Goal: Information Seeking & Learning: Learn about a topic

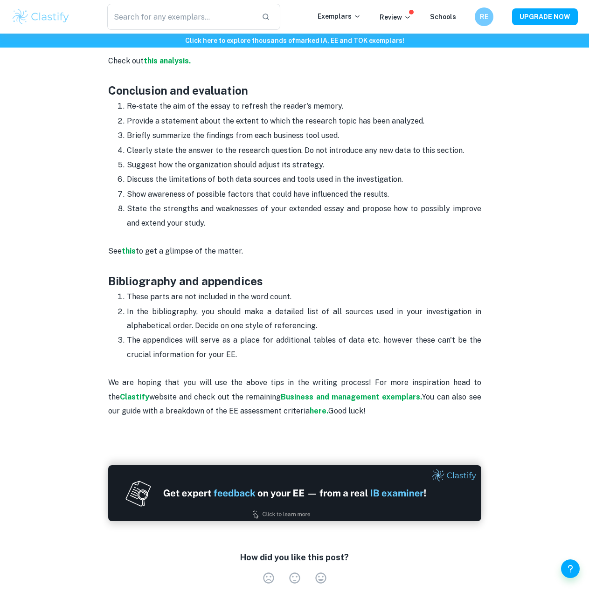
scroll to position [1374, 0]
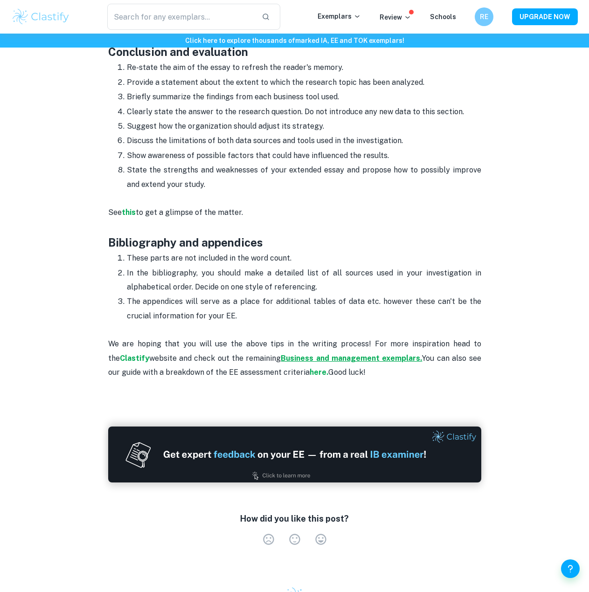
click at [281, 357] on strong "Business and management exemplars." at bounding box center [351, 358] width 141 height 9
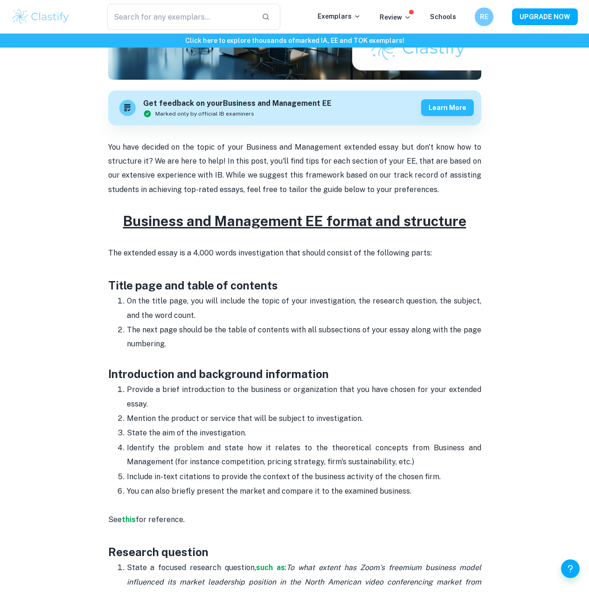
scroll to position [280, 0]
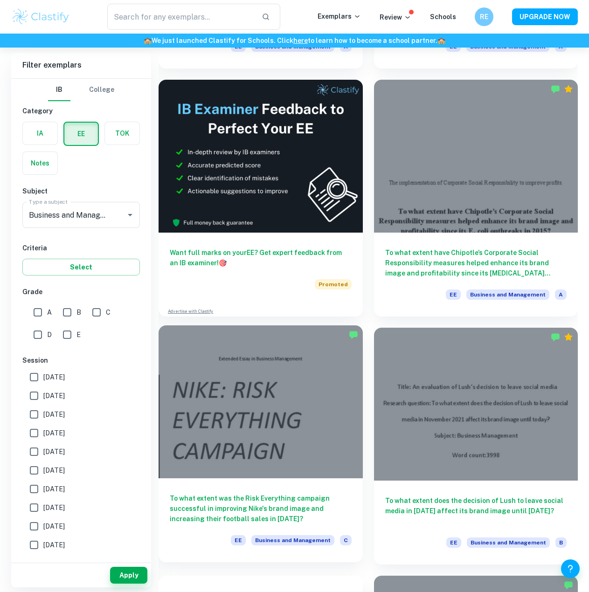
scroll to position [326, 0]
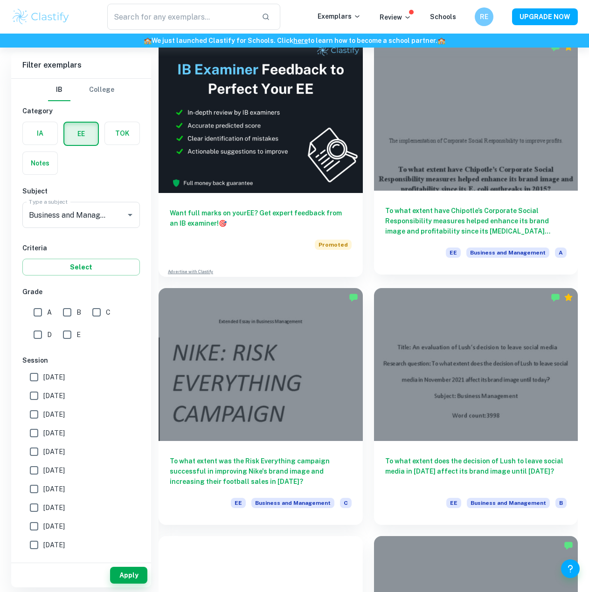
click at [441, 211] on h6 "To what extent have Chipotle’s Corporate Social Responsibility measures helped …" at bounding box center [476, 221] width 182 height 31
